Goal: Information Seeking & Learning: Understand process/instructions

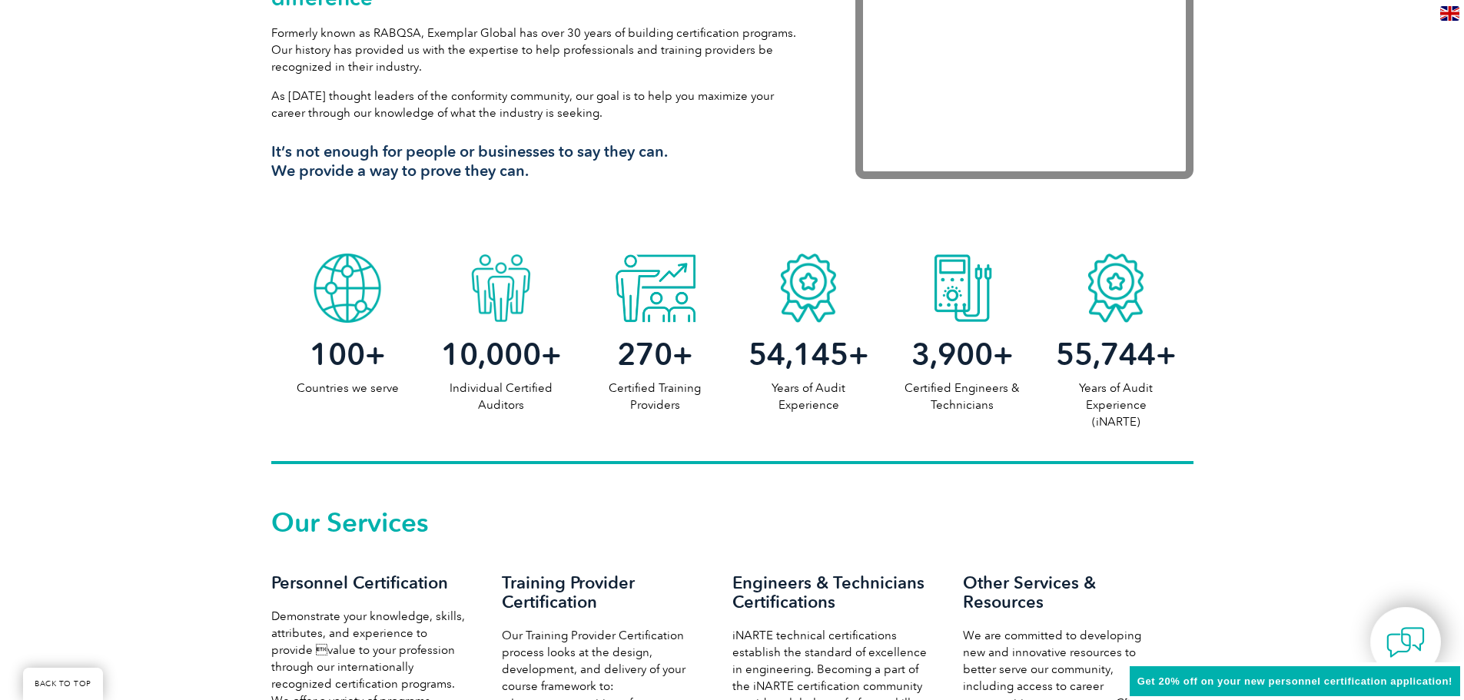
scroll to position [461, 0]
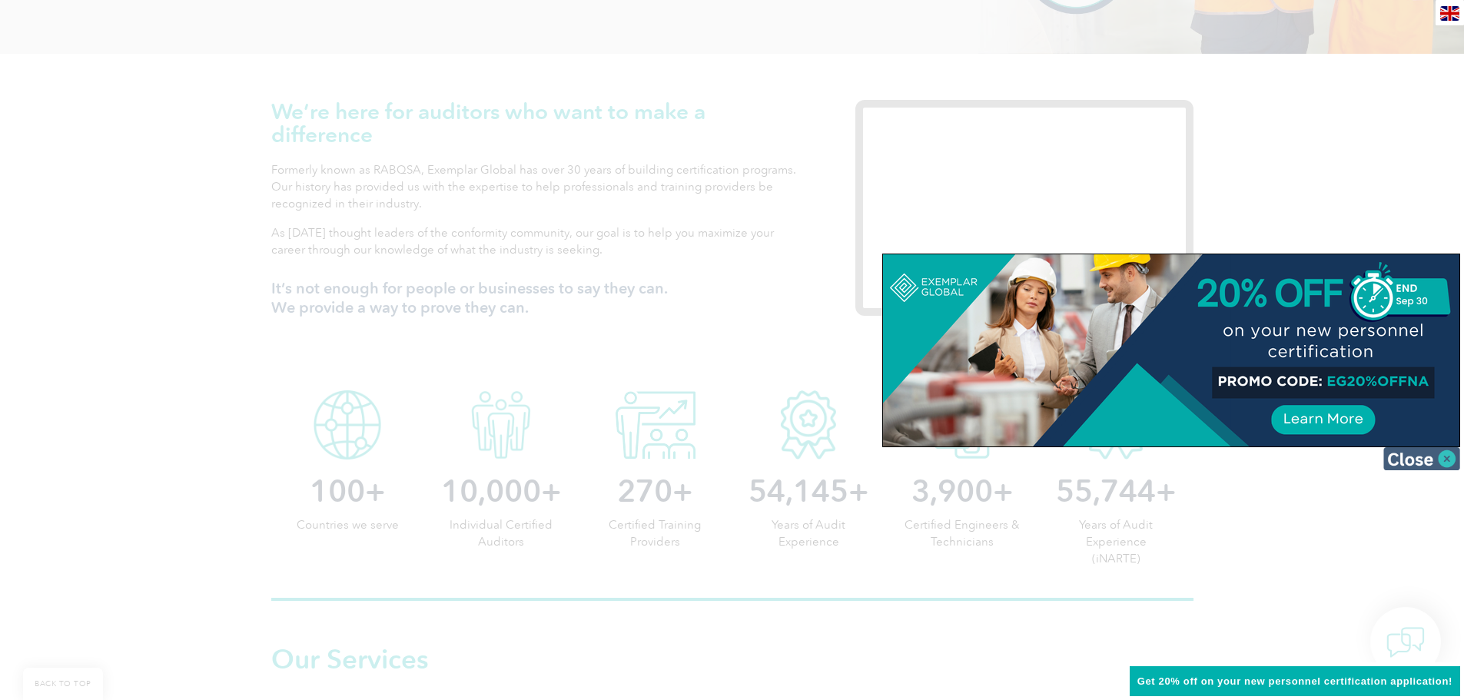
click at [1410, 465] on img at bounding box center [1422, 458] width 77 height 23
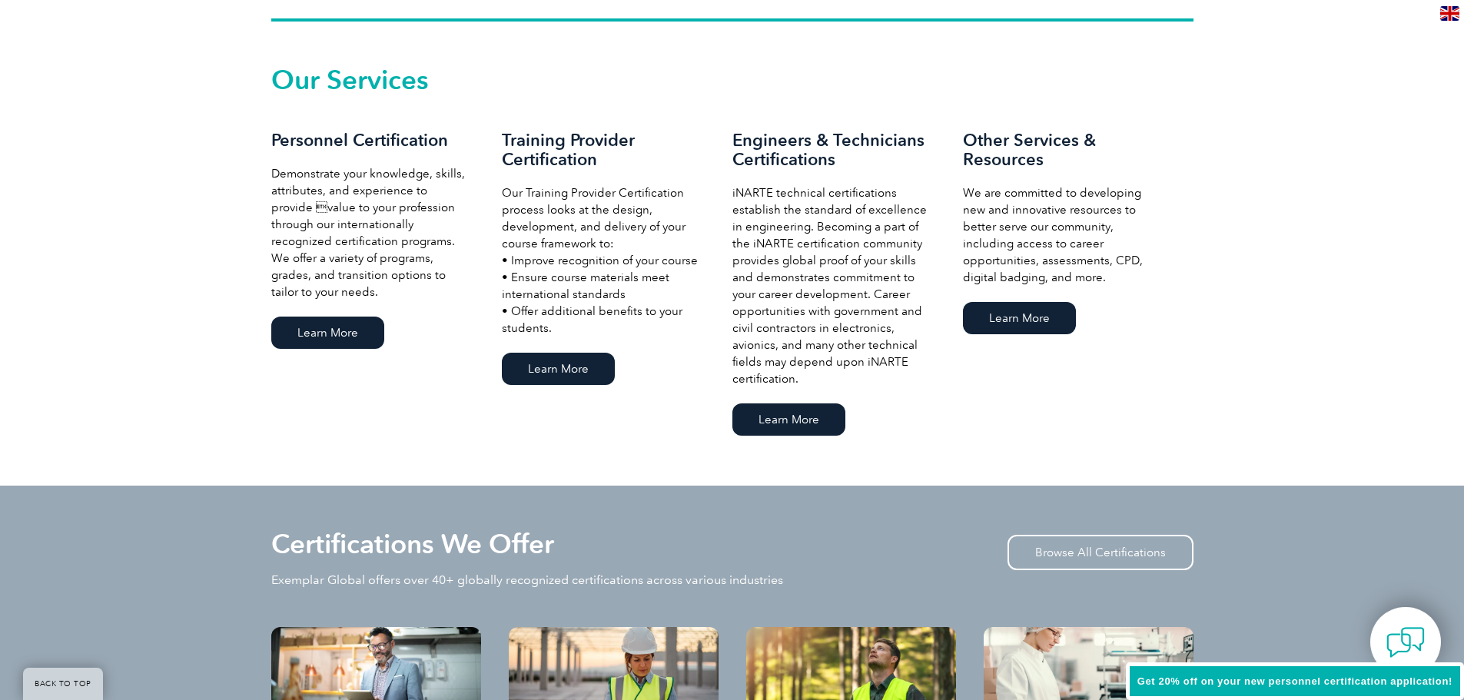
scroll to position [1307, 0]
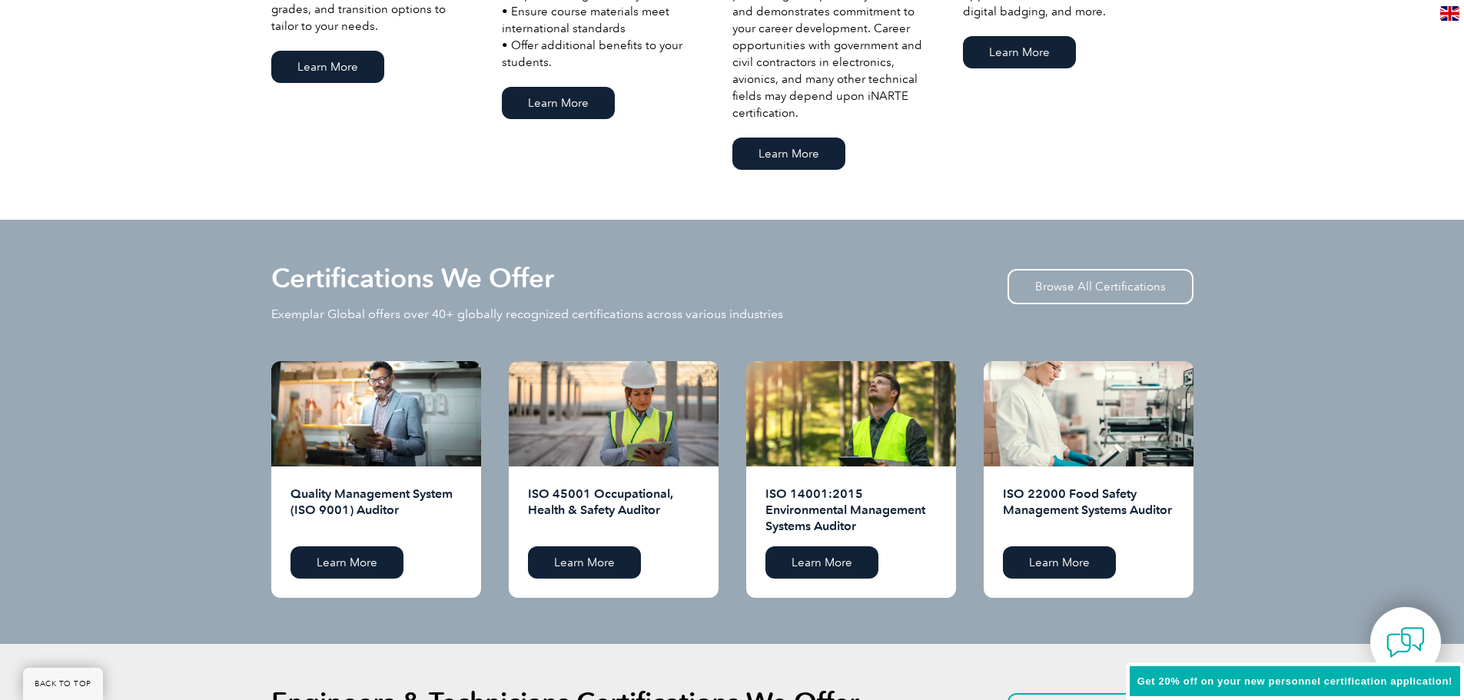
click at [629, 516] on h2 "ISO 45001 Occupational, Health & Safety Auditor" at bounding box center [613, 510] width 171 height 49
click at [610, 559] on link "Learn More" at bounding box center [584, 563] width 113 height 32
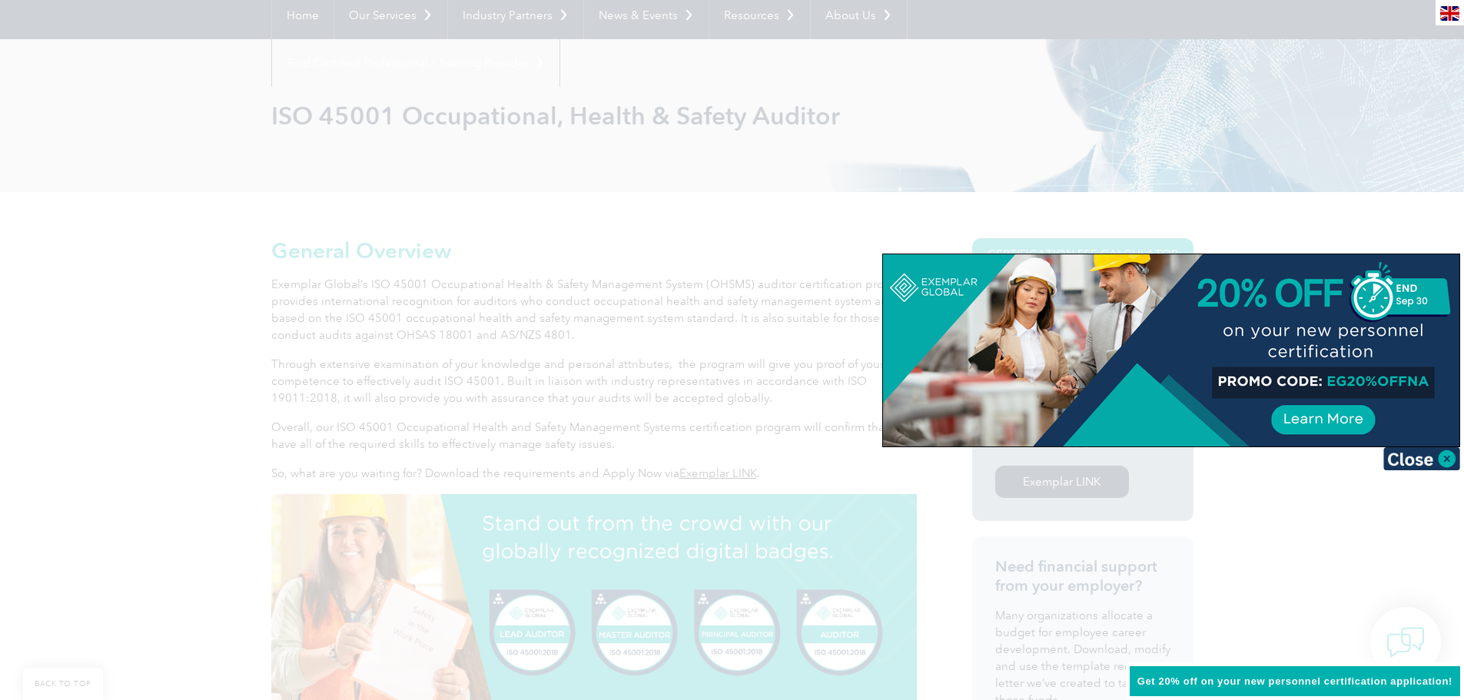
scroll to position [154, 0]
click at [1420, 451] on img at bounding box center [1422, 458] width 77 height 23
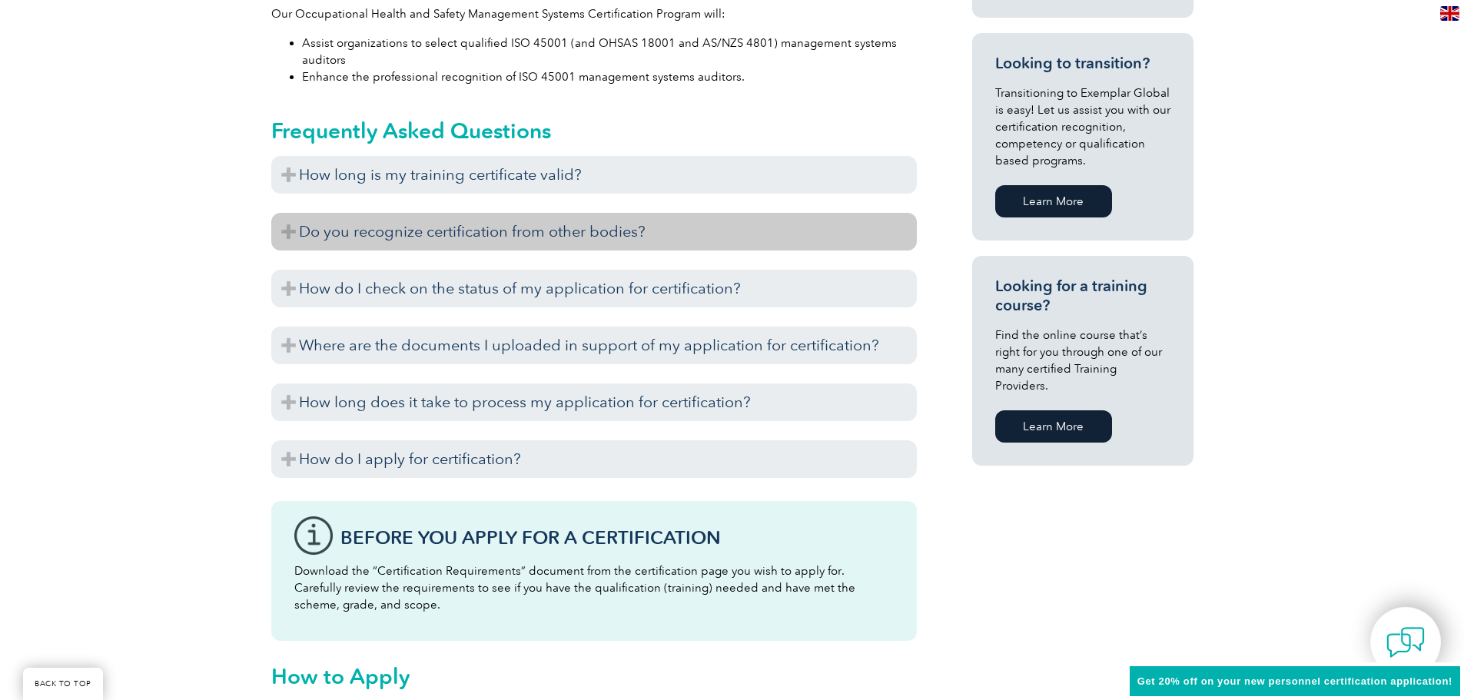
scroll to position [922, 0]
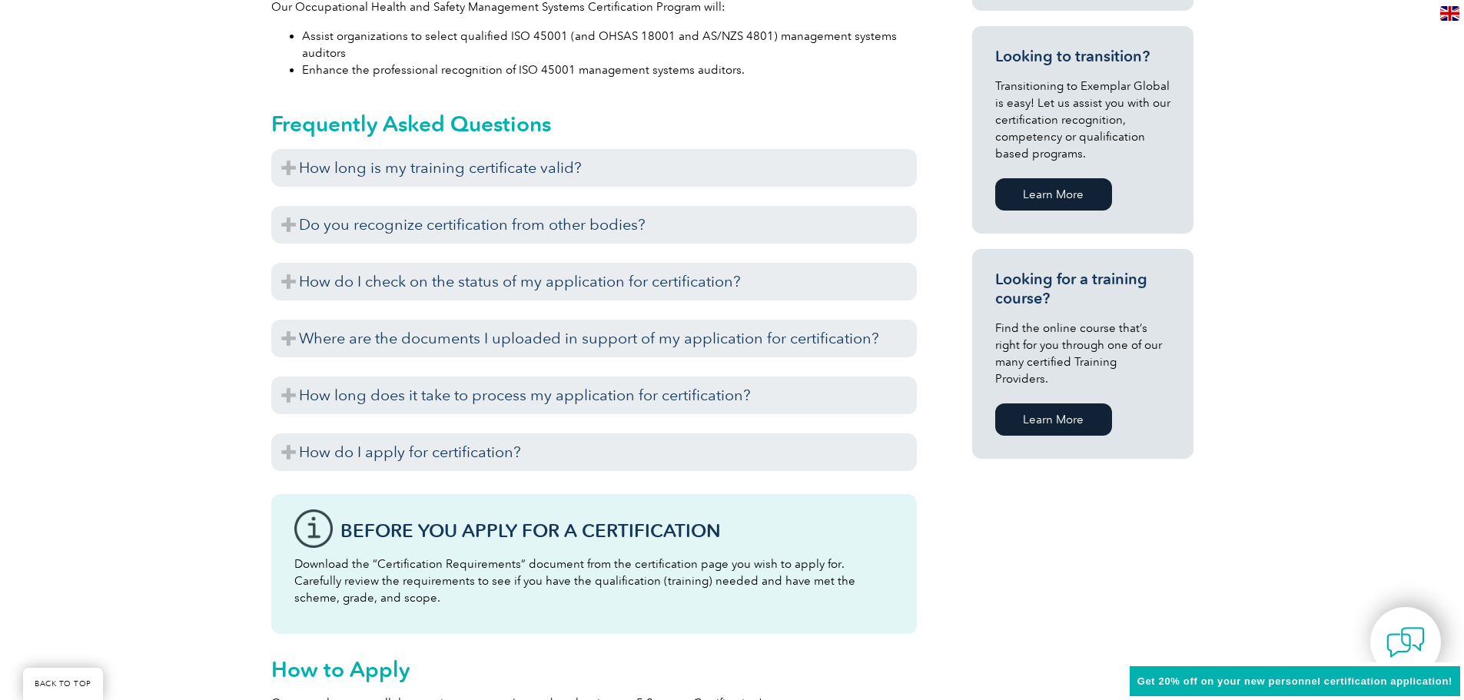
click at [730, 257] on div "How long is my training certificate valid? Exemplar Global recognizes training …" at bounding box center [594, 314] width 646 height 330
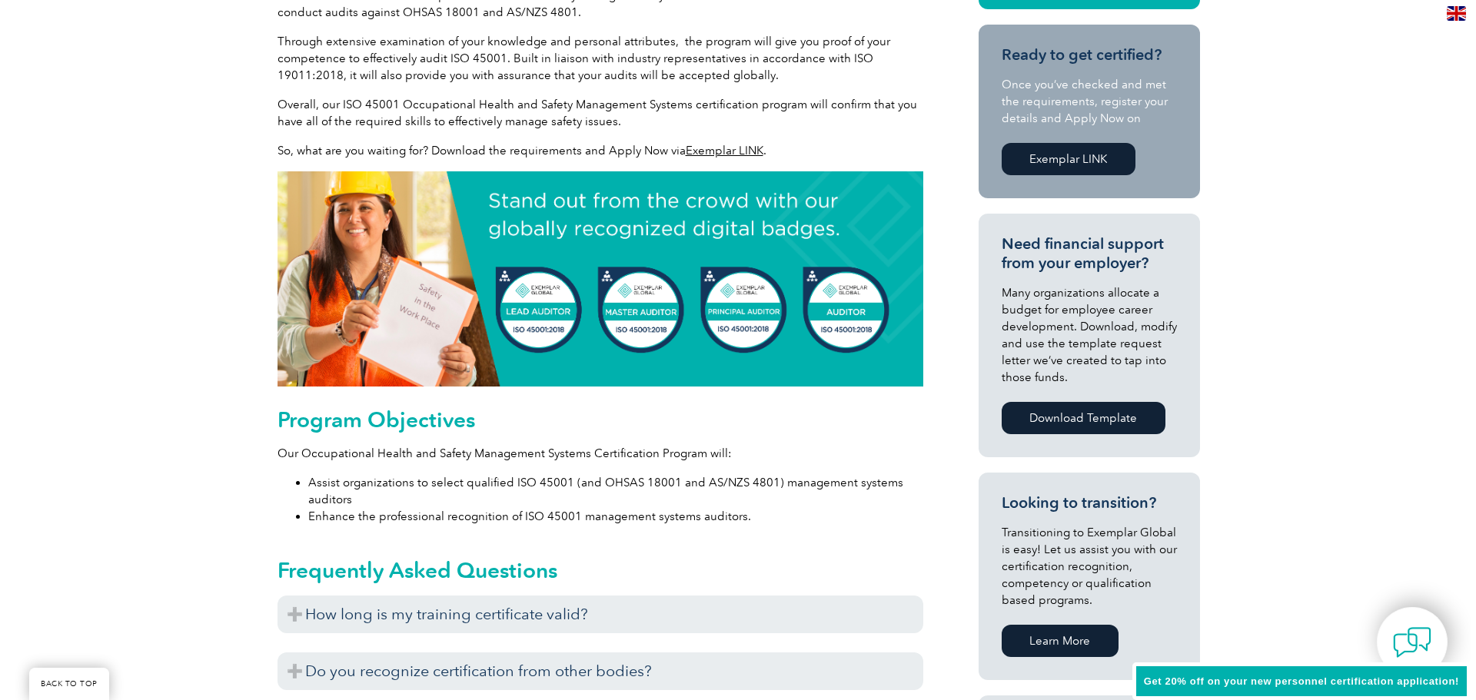
scroll to position [231, 0]
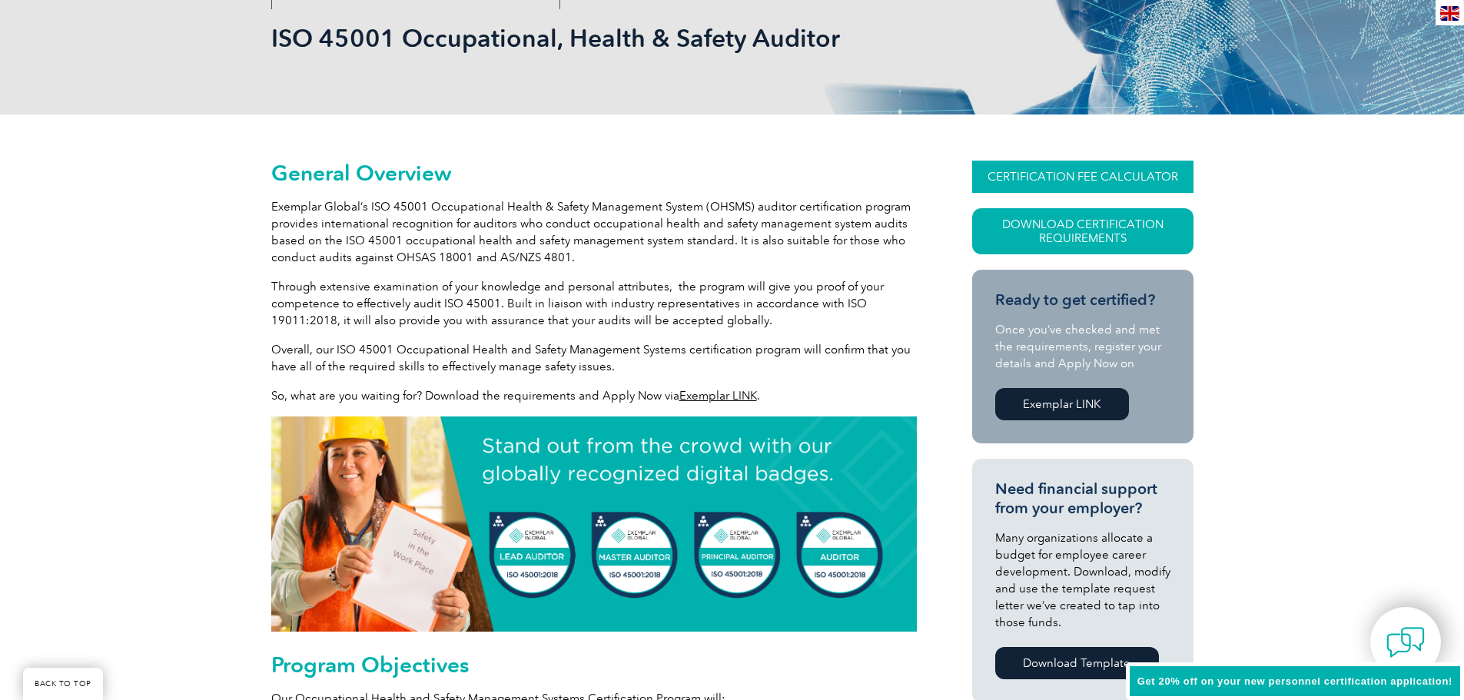
click at [1171, 174] on link "CERTIFICATION FEE CALCULATOR" at bounding box center [1082, 177] width 221 height 32
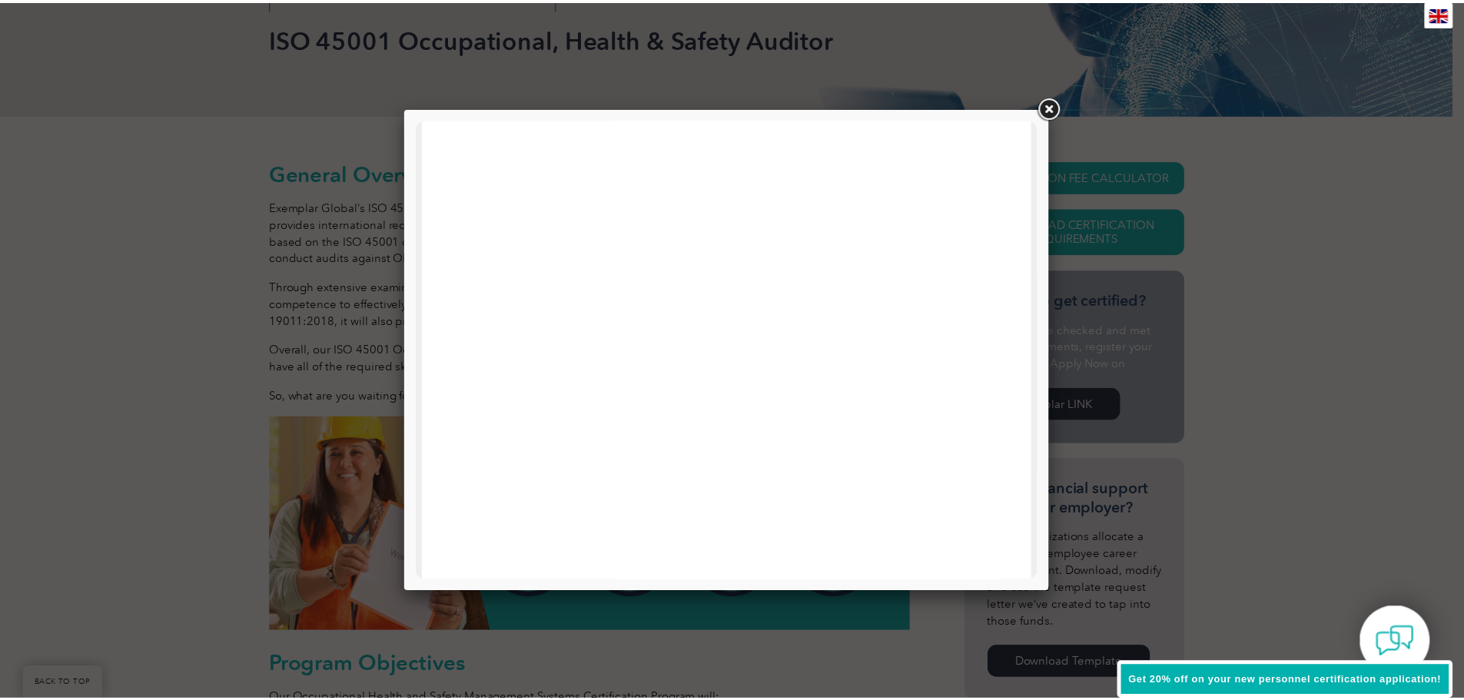
scroll to position [733, 0]
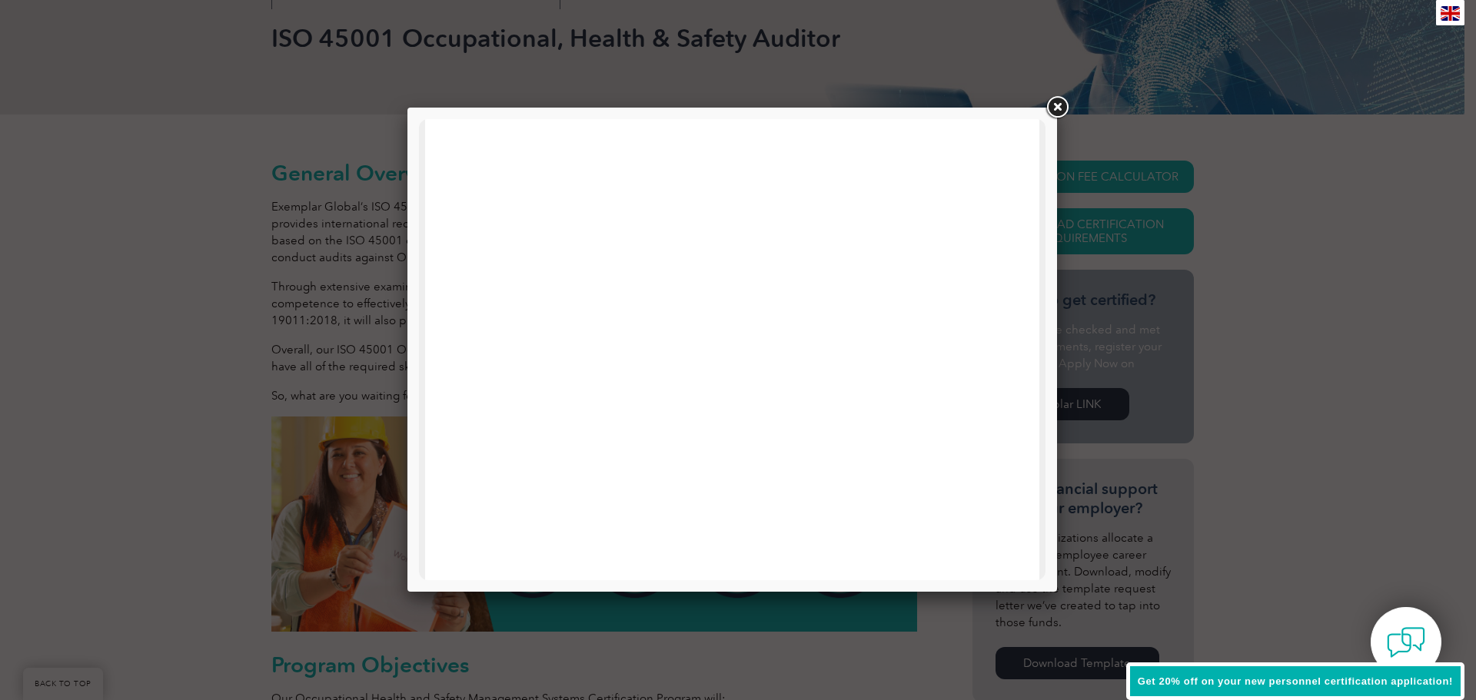
click at [1052, 108] on link at bounding box center [1057, 108] width 28 height 28
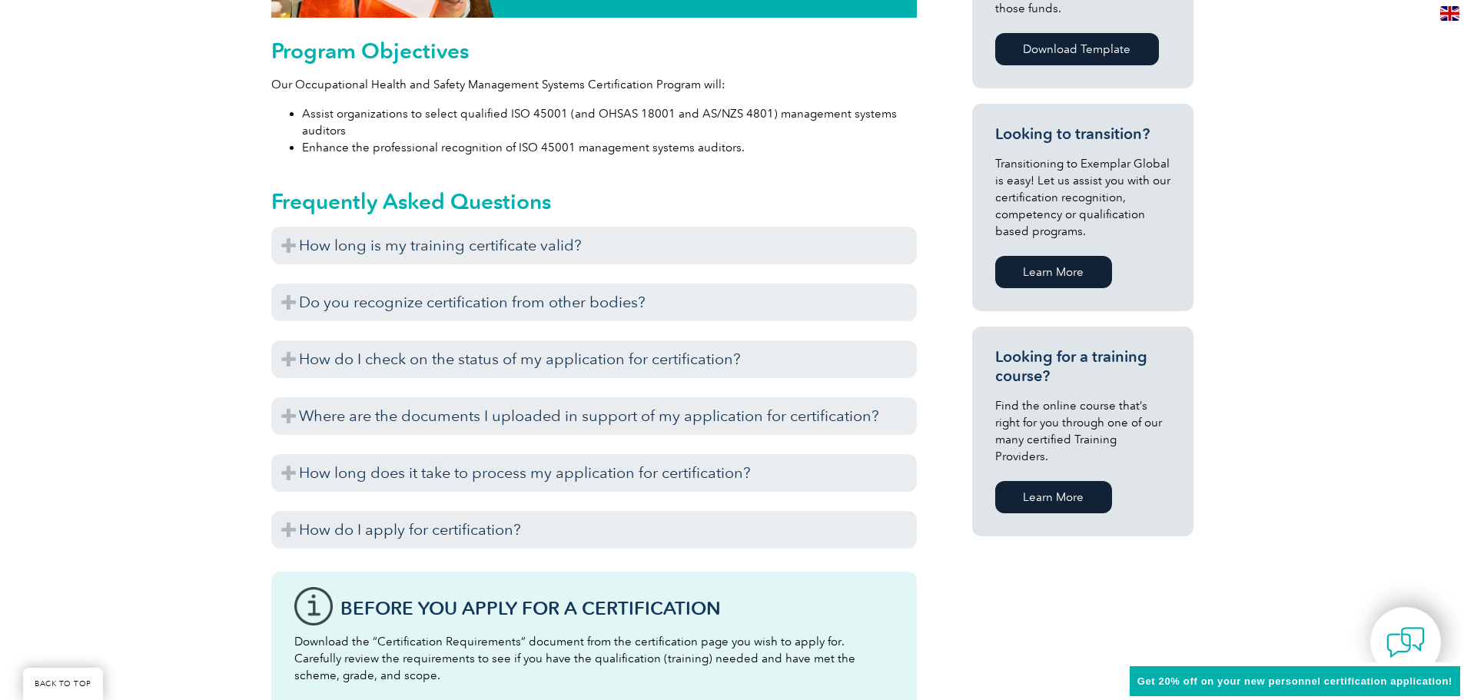
scroll to position [999, 0]
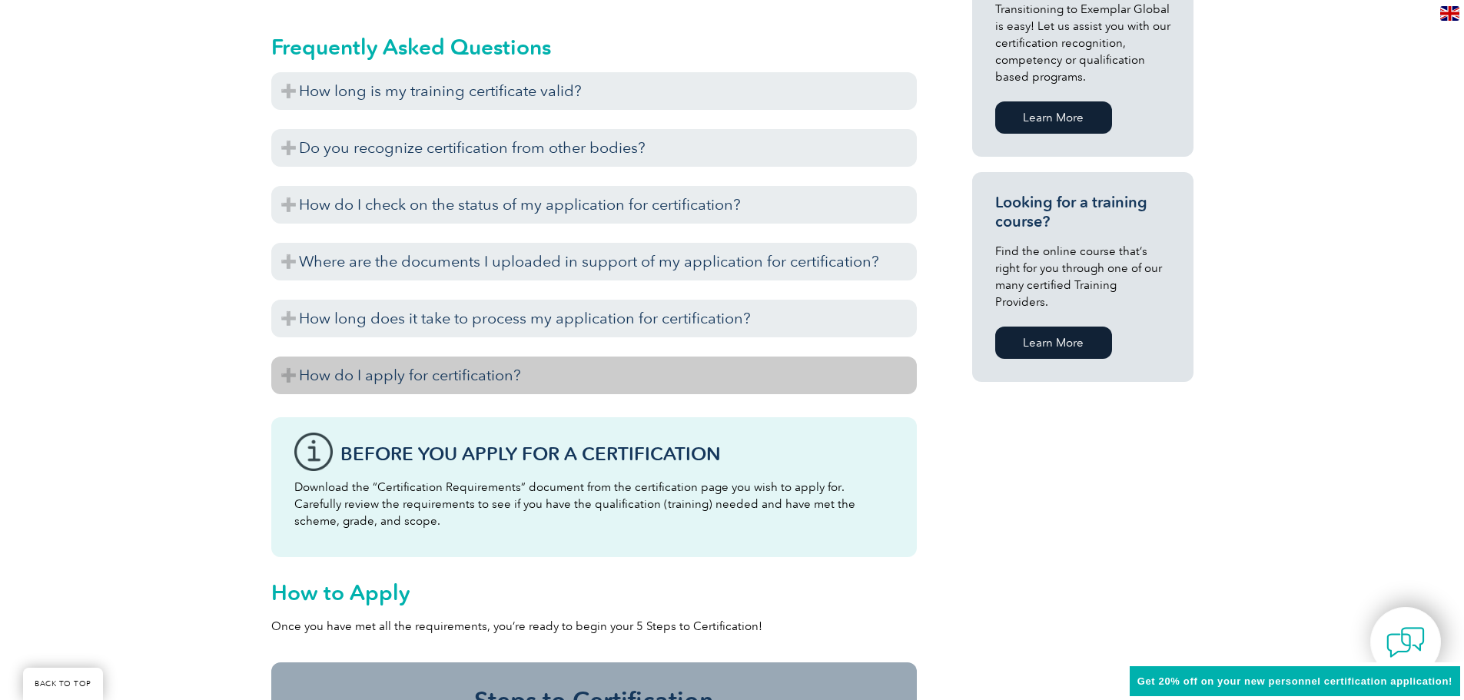
click at [535, 386] on h3 "How do I apply for certification?" at bounding box center [594, 376] width 646 height 38
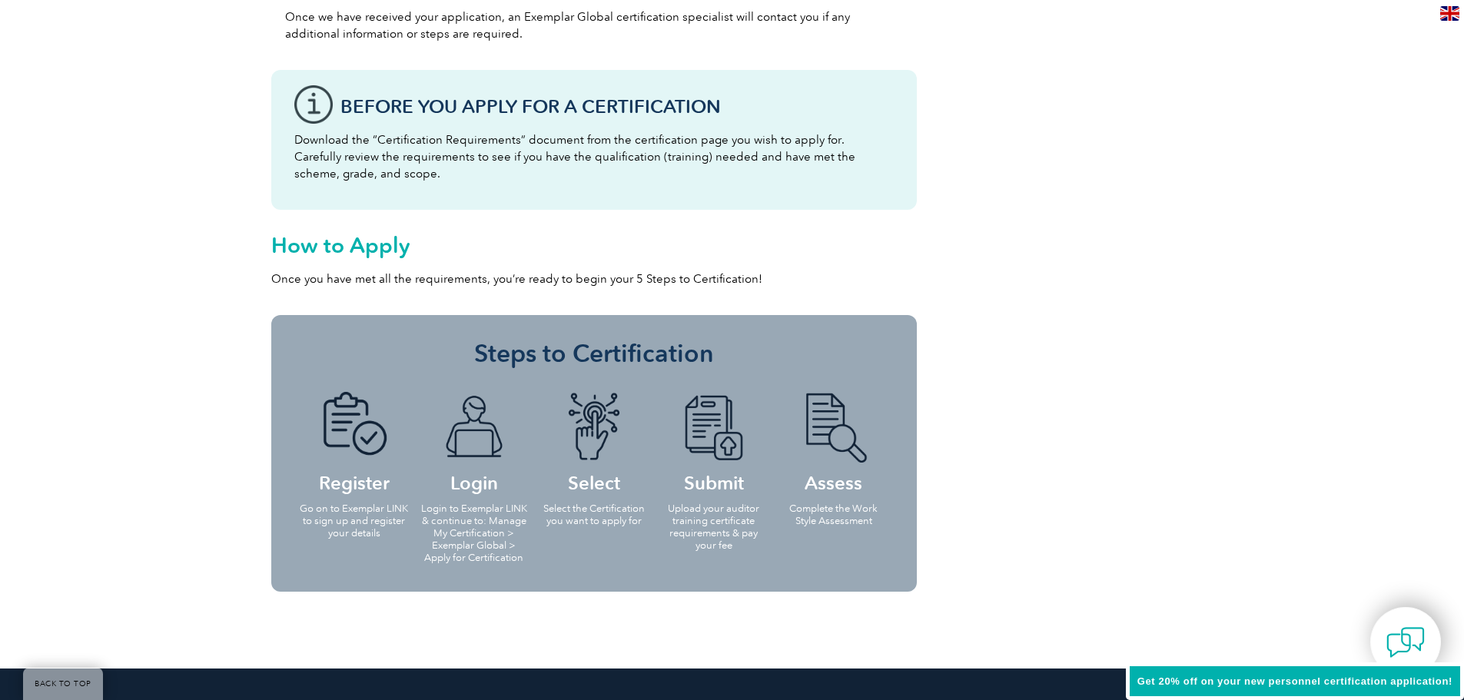
scroll to position [2152, 0]
